Goal: Manage account settings

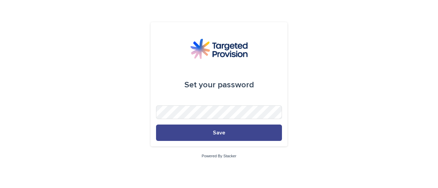
click at [239, 135] on button "Save" at bounding box center [219, 133] width 126 height 16
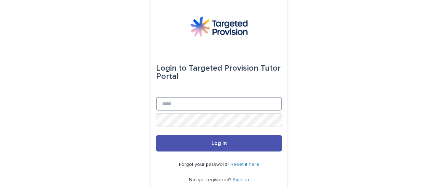
click at [234, 107] on input "Email" at bounding box center [219, 104] width 126 height 14
click at [202, 103] on input "Email" at bounding box center [219, 104] width 126 height 14
type input "**********"
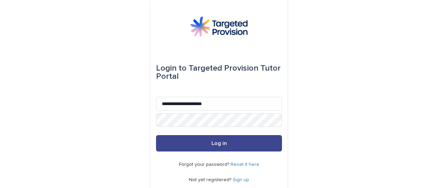
click at [227, 140] on button "Log in" at bounding box center [219, 143] width 126 height 16
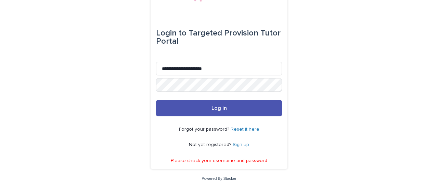
scroll to position [36, 0]
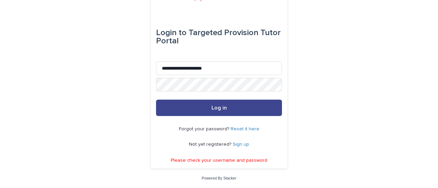
click at [214, 110] on span "Log in" at bounding box center [218, 107] width 15 height 5
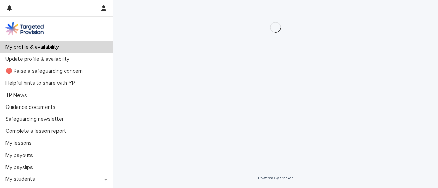
click at [296, 134] on div "Loading... Saving… Loading... Saving…" at bounding box center [275, 76] width 318 height 152
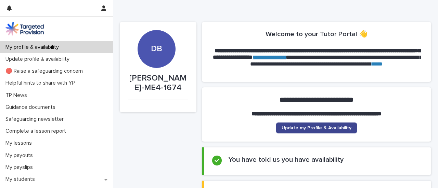
click at [339, 126] on span "Update my Profile & Availability" at bounding box center [316, 128] width 70 height 5
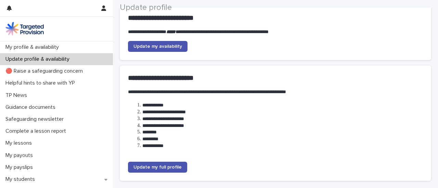
scroll to position [103, 0]
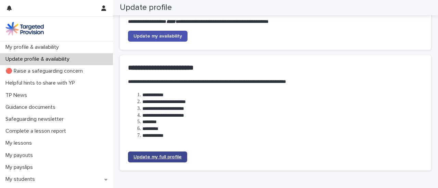
click at [157, 154] on link "Update my full profile" at bounding box center [157, 157] width 59 height 11
